Goal: Information Seeking & Learning: Understand process/instructions

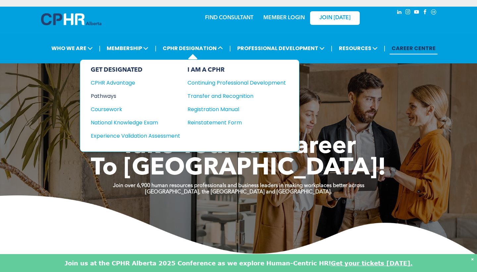
click at [100, 96] on div "Pathways" at bounding box center [131, 96] width 80 height 8
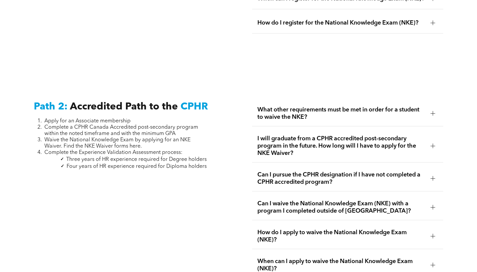
scroll to position [992, 0]
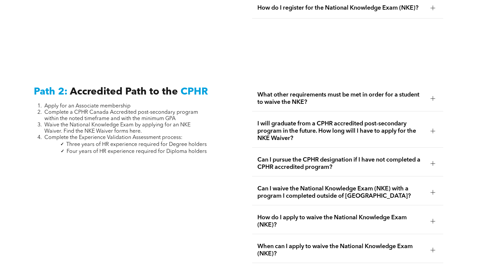
click at [352, 91] on span "What other requirements must be met in order for a student to waive the NKE?" at bounding box center [341, 98] width 168 height 15
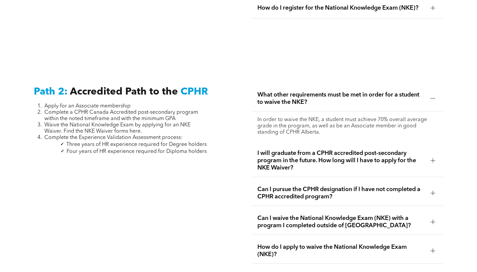
click at [436, 188] on div at bounding box center [433, 193] width 10 height 10
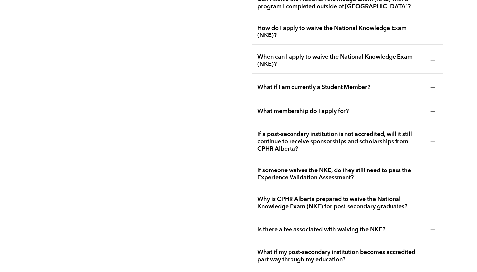
scroll to position [1218, 0]
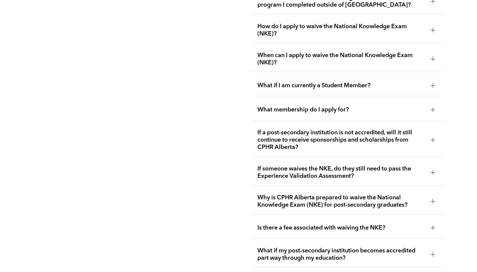
click at [433, 107] on div at bounding box center [432, 109] width 0 height 5
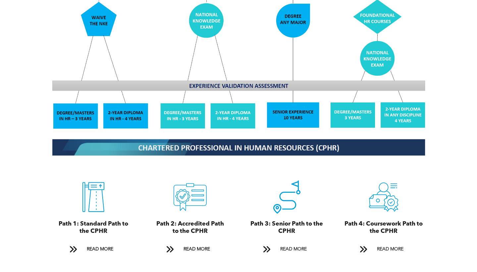
scroll to position [603, 0]
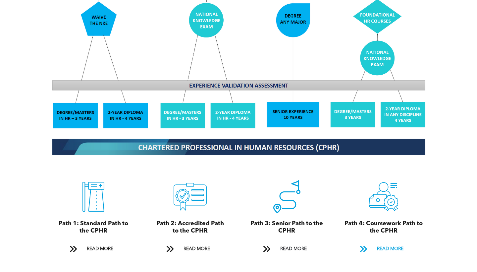
click at [383, 242] on span "READ MORE" at bounding box center [389, 248] width 31 height 12
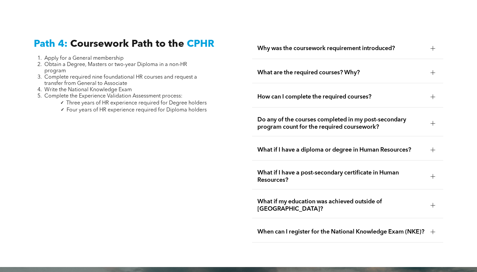
click at [433, 46] on div at bounding box center [432, 48] width 0 height 5
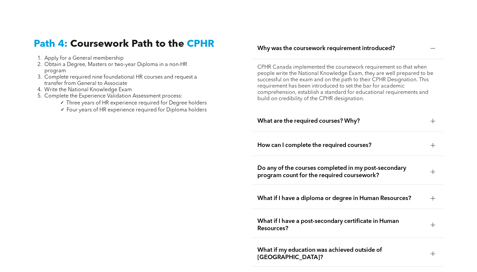
click at [430, 143] on div at bounding box center [432, 145] width 5 height 5
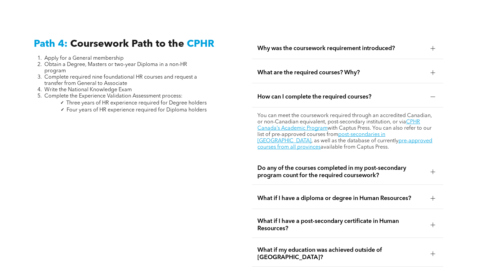
click at [476, 121] on div "Path 4: Coursework Path to the CPHR Apply for a General membership Obtain a Deg…" at bounding box center [238, 164] width 477 height 301
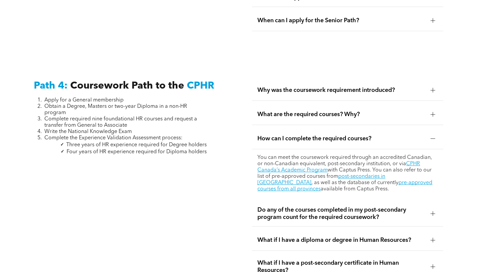
scroll to position [1942, 0]
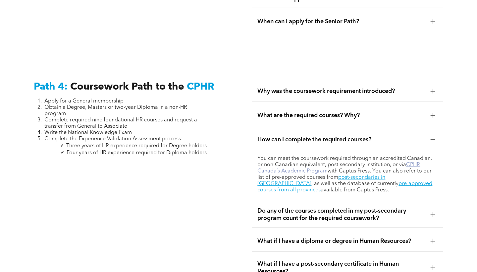
click at [298, 162] on link "CPHR Canada’s Academic Program" at bounding box center [338, 168] width 163 height 12
